Goal: Communication & Community: Share content

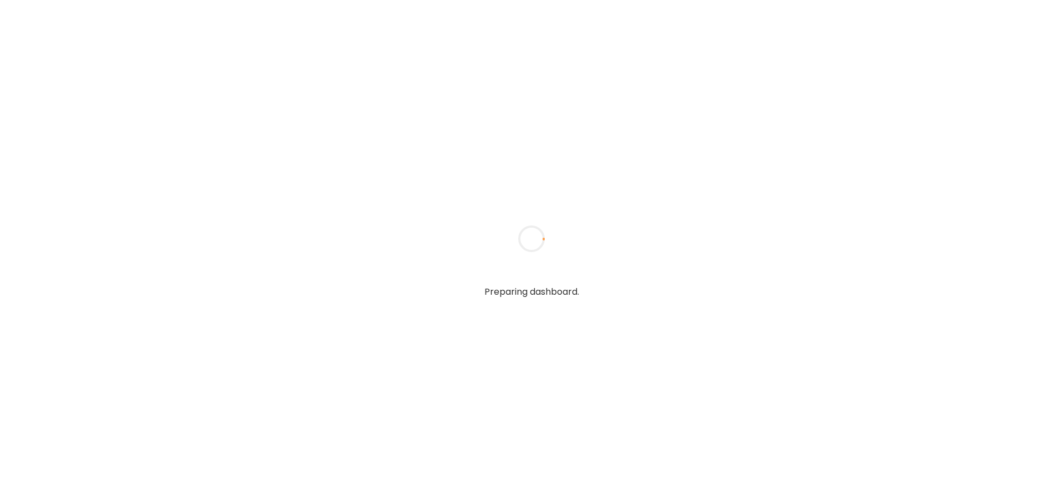
type input "**********"
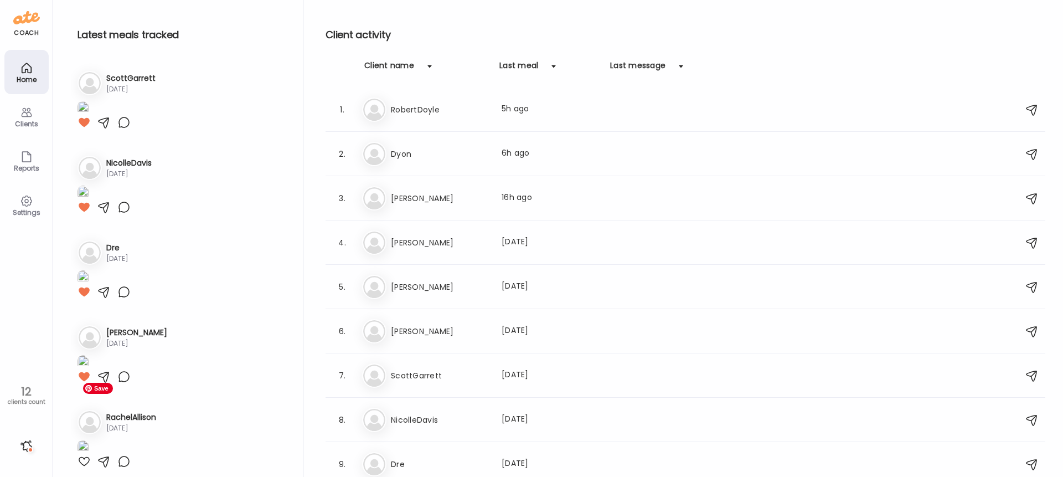
scroll to position [509, 0]
type input "**********"
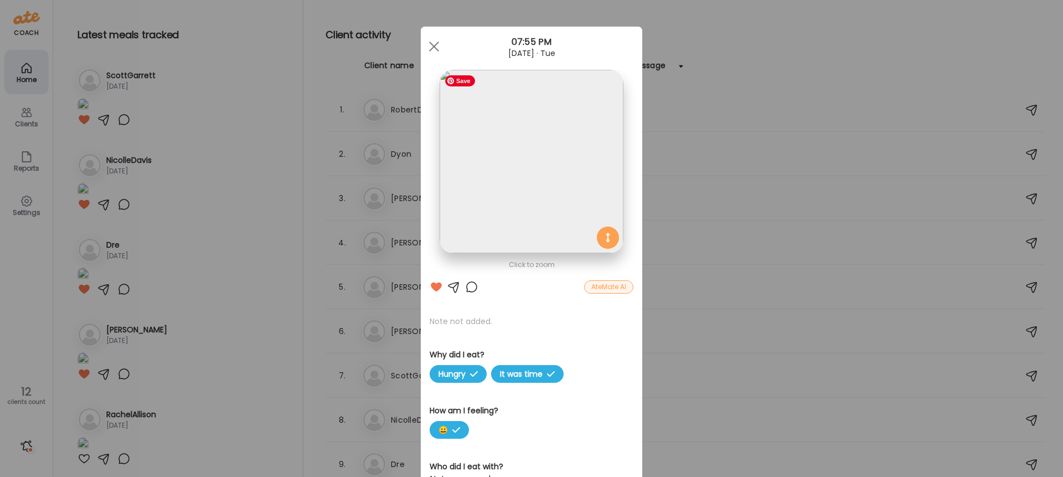
click at [537, 176] on img at bounding box center [531, 161] width 183 height 183
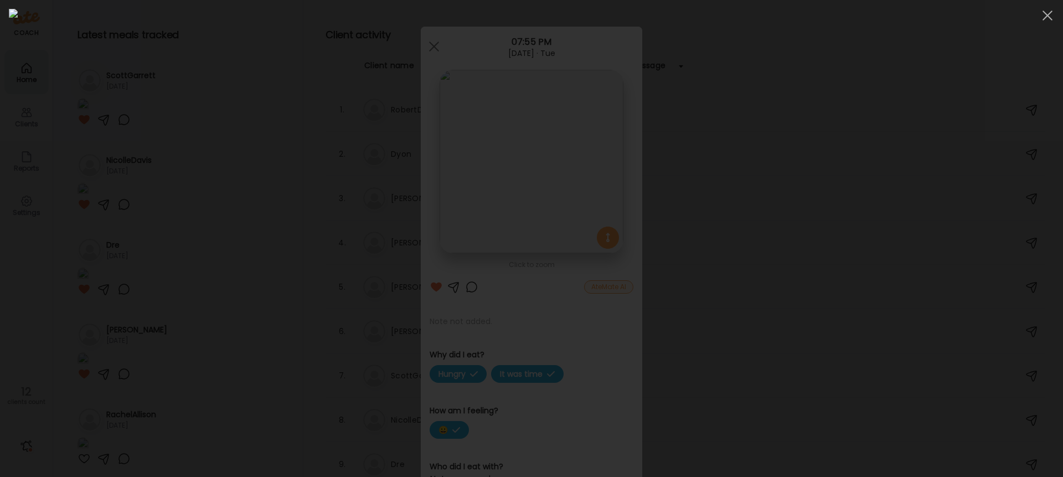
click at [808, 73] on div at bounding box center [532, 238] width 1046 height 459
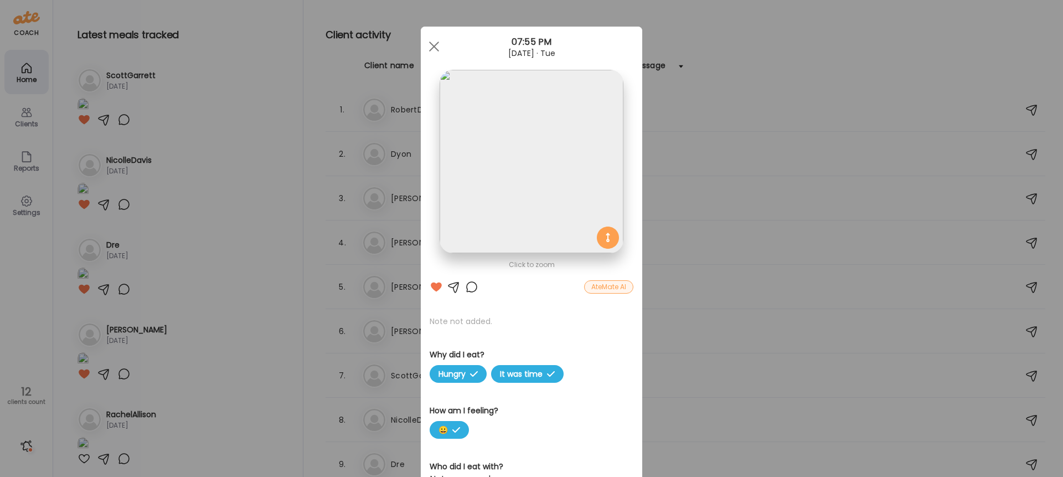
click at [471, 285] on div at bounding box center [471, 286] width 13 height 13
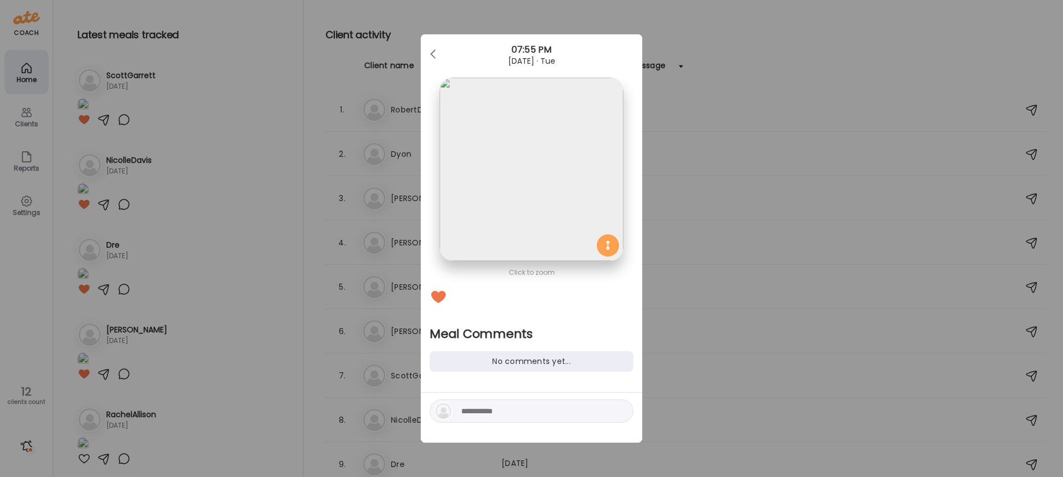
click at [490, 411] on textarea at bounding box center [536, 410] width 150 height 13
click at [508, 383] on textarea "**********" at bounding box center [536, 398] width 150 height 40
type textarea "**********"
click at [622, 413] on div at bounding box center [621, 411] width 16 height 16
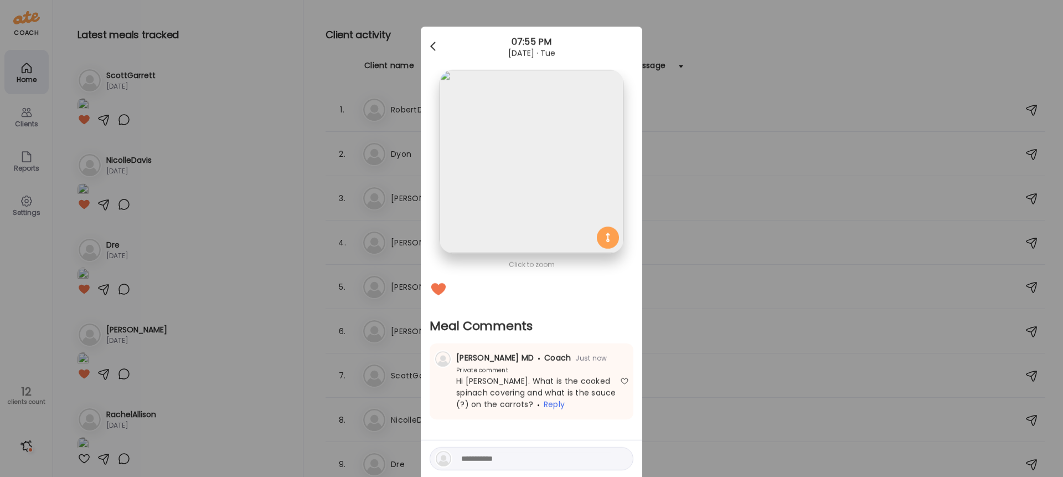
click at [437, 47] on div at bounding box center [434, 46] width 22 height 22
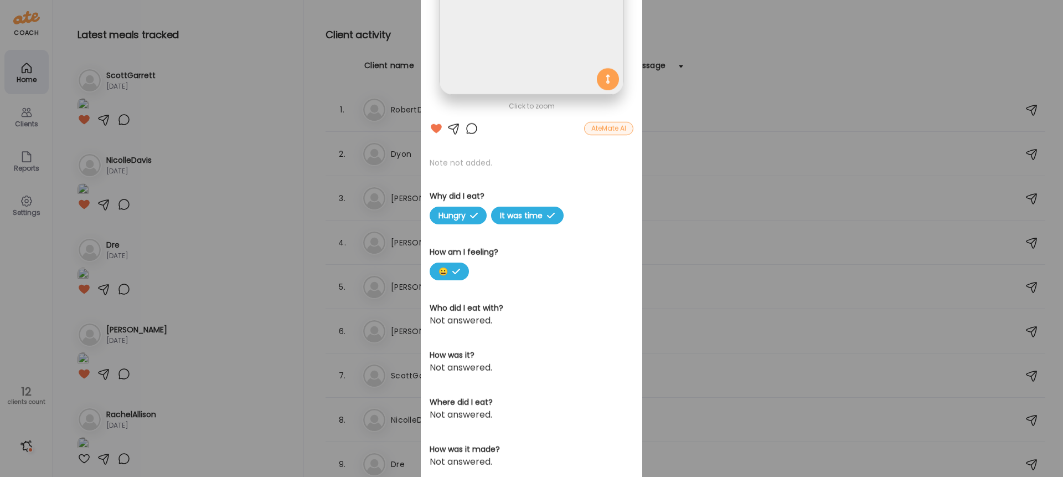
scroll to position [0, 0]
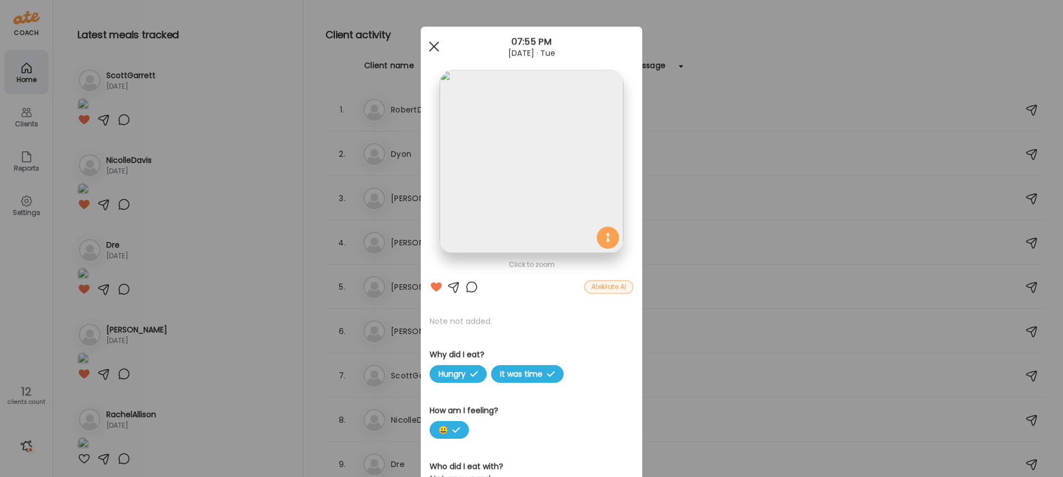
click at [435, 49] on div at bounding box center [434, 46] width 22 height 22
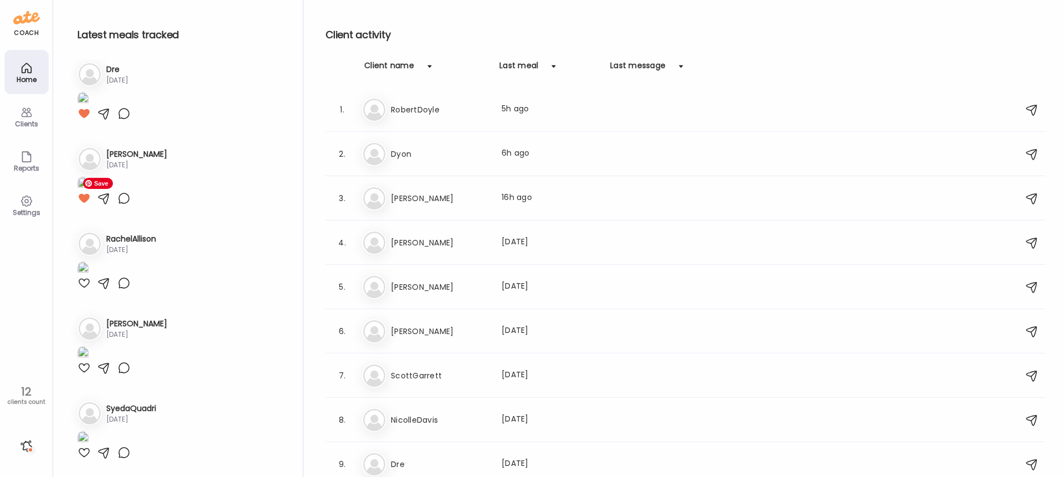
scroll to position [823, 0]
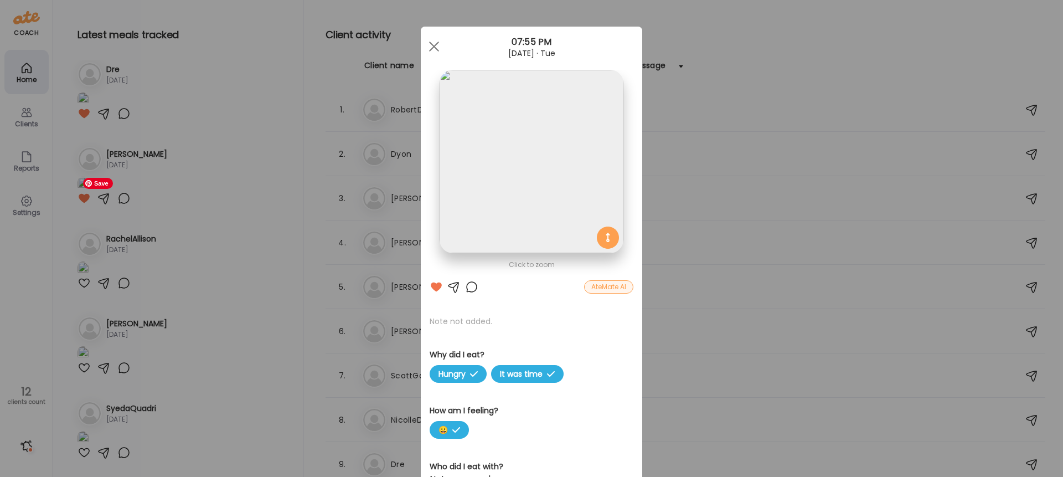
scroll to position [0, 181]
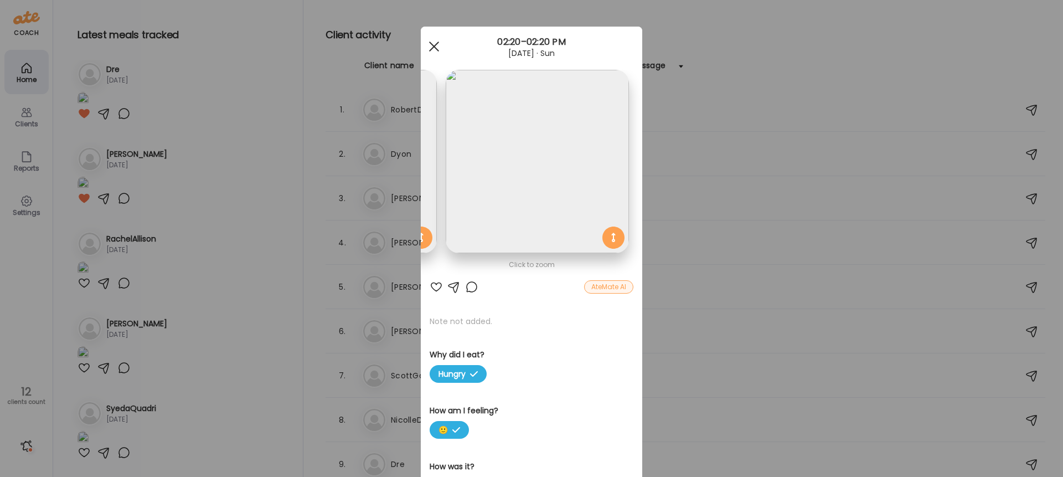
click at [444, 44] on div at bounding box center [434, 46] width 22 height 22
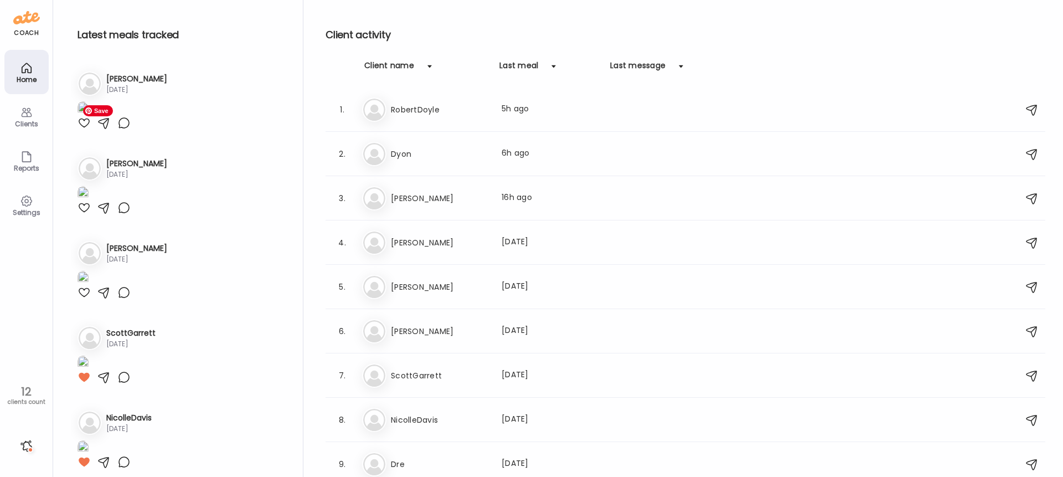
scroll to position [0, 0]
click at [84, 127] on div at bounding box center [84, 120] width 13 height 13
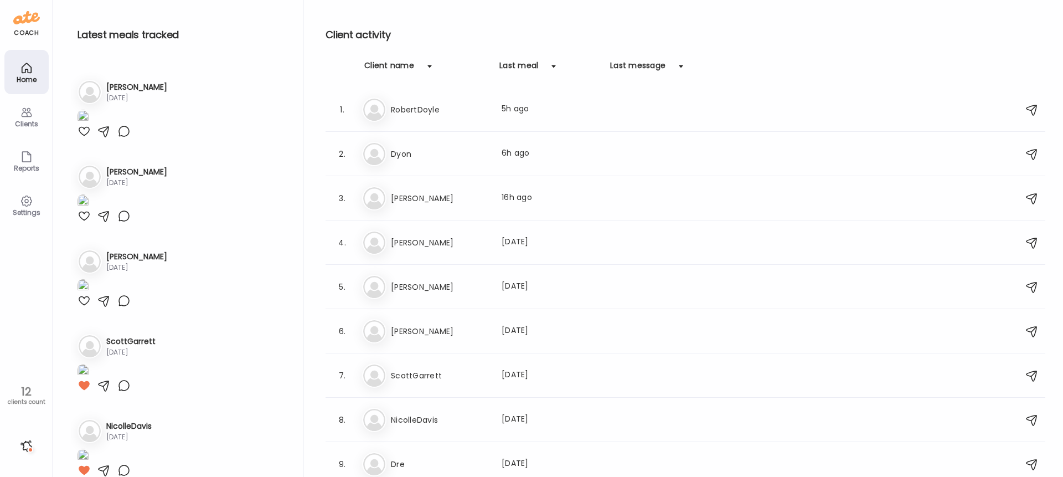
scroll to position [245, 0]
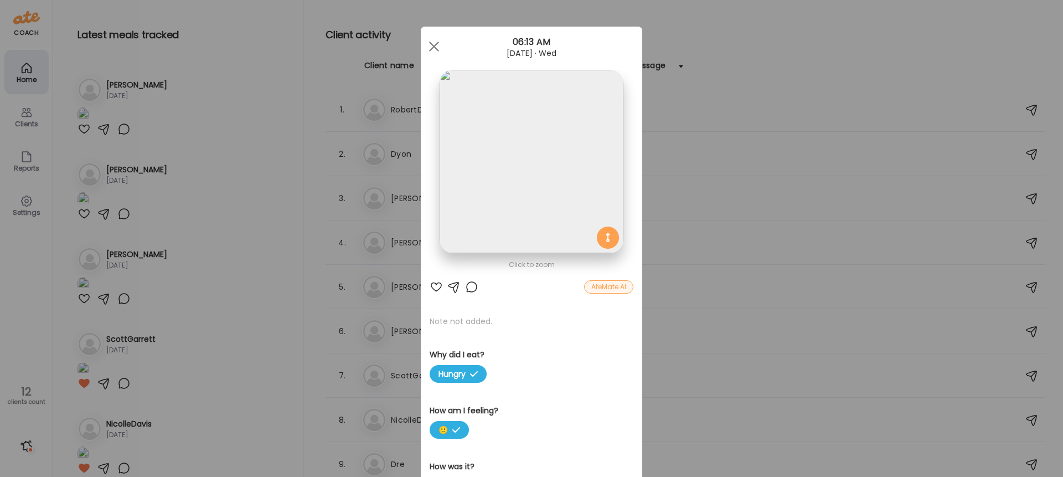
scroll to position [0, 0]
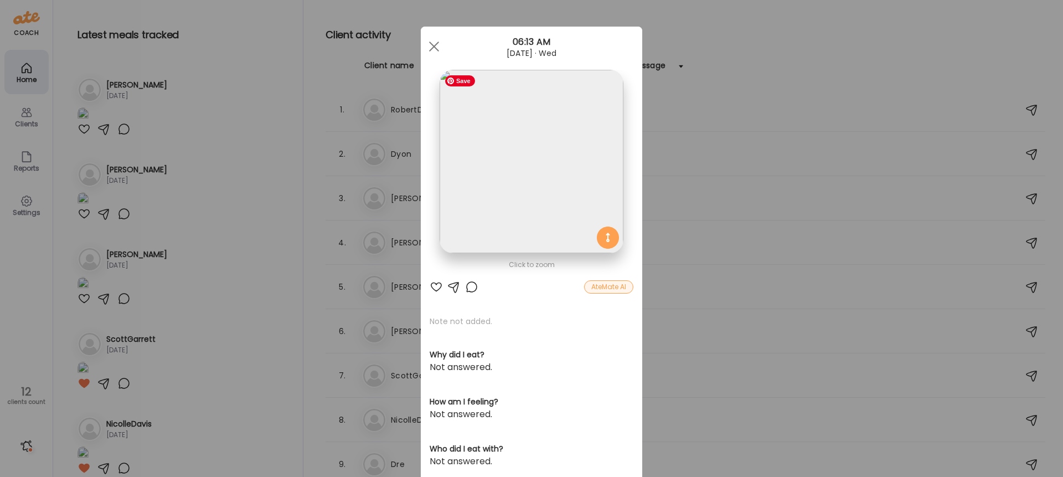
click at [519, 218] on img at bounding box center [531, 161] width 183 height 183
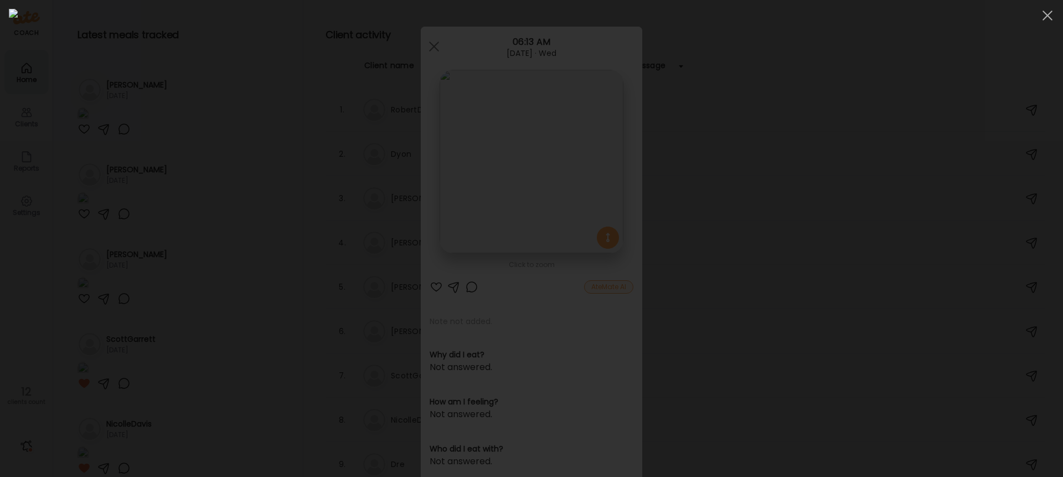
click at [854, 149] on div at bounding box center [532, 238] width 1046 height 459
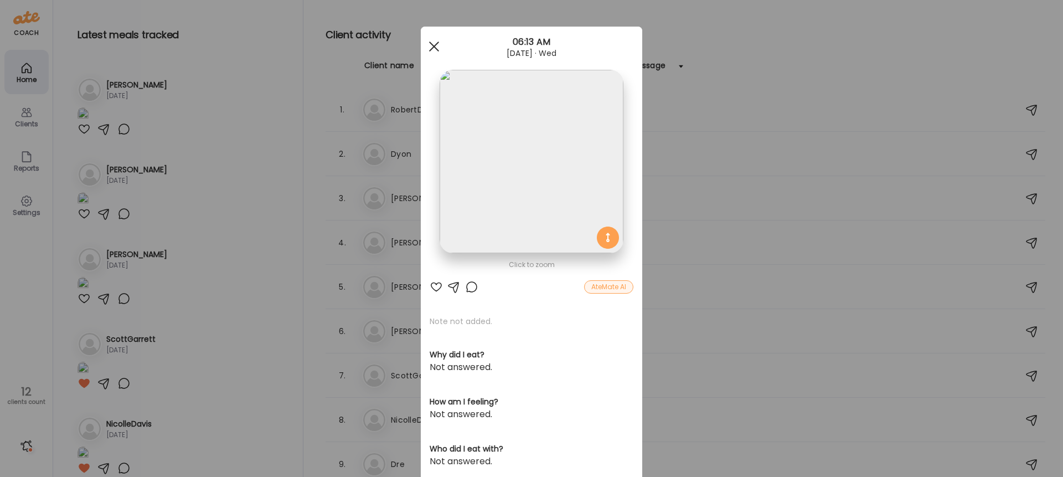
click at [430, 49] on span at bounding box center [434, 47] width 10 height 10
